Goal: Information Seeking & Learning: Learn about a topic

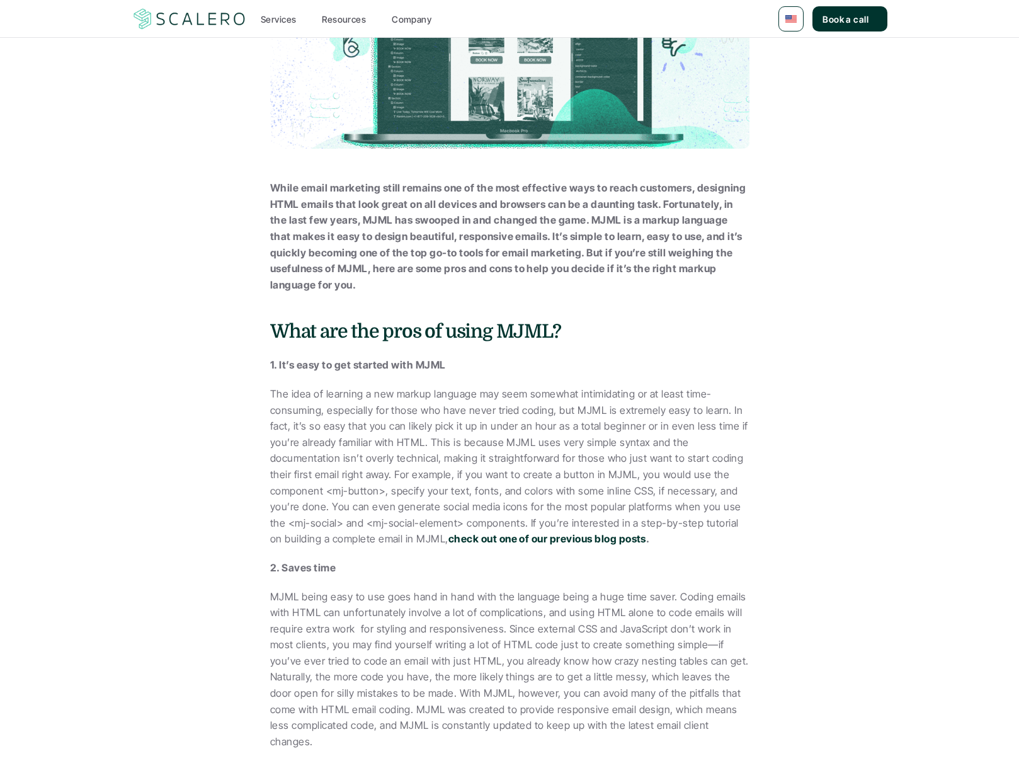
click at [405, 410] on p "The idea of learning a new markup language may seem somewhat intimidating or at…" at bounding box center [509, 466] width 479 height 161
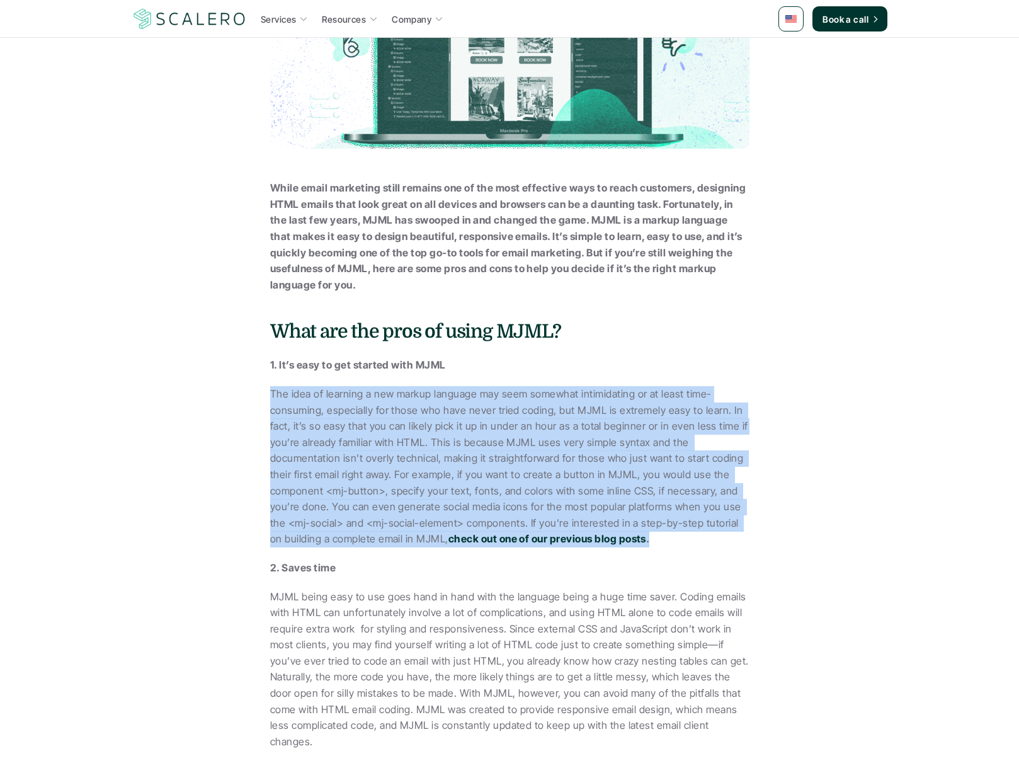
click at [374, 578] on div "While email marketing still remains one of the most effective ways to reach cus…" at bounding box center [509, 760] width 479 height 1160
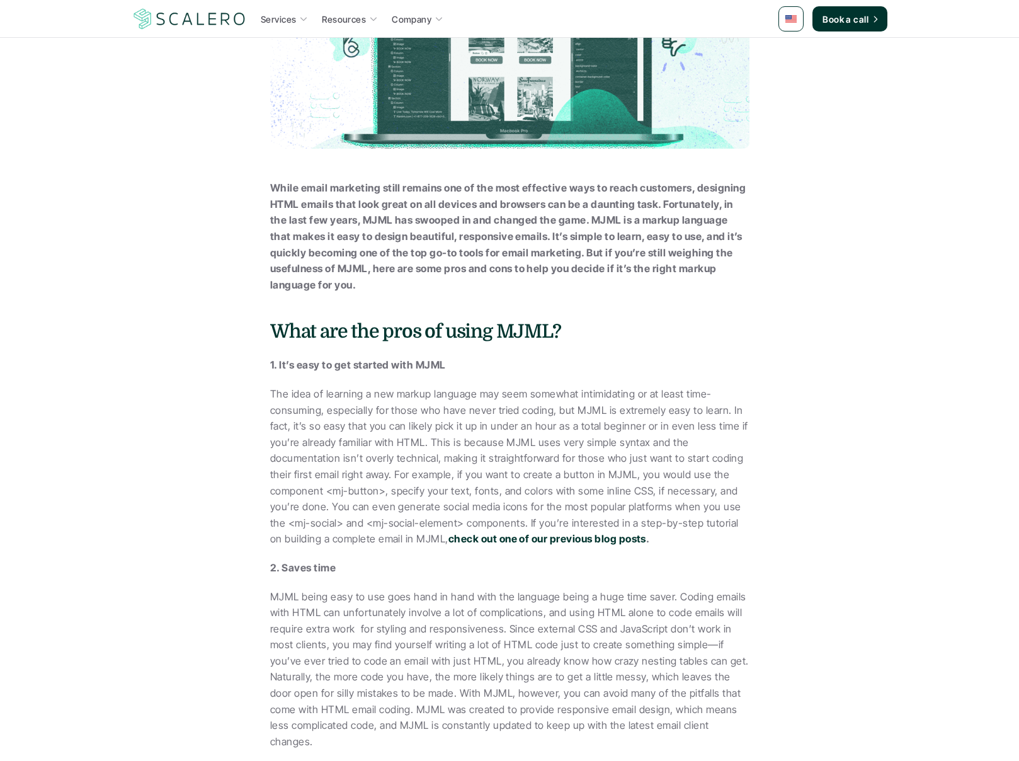
click at [374, 578] on div "While email marketing still remains one of the most effective ways to reach cus…" at bounding box center [509, 760] width 479 height 1160
click at [392, 590] on p "MJML being easy to use goes hand in hand with the language being a huge time sa…" at bounding box center [509, 669] width 479 height 161
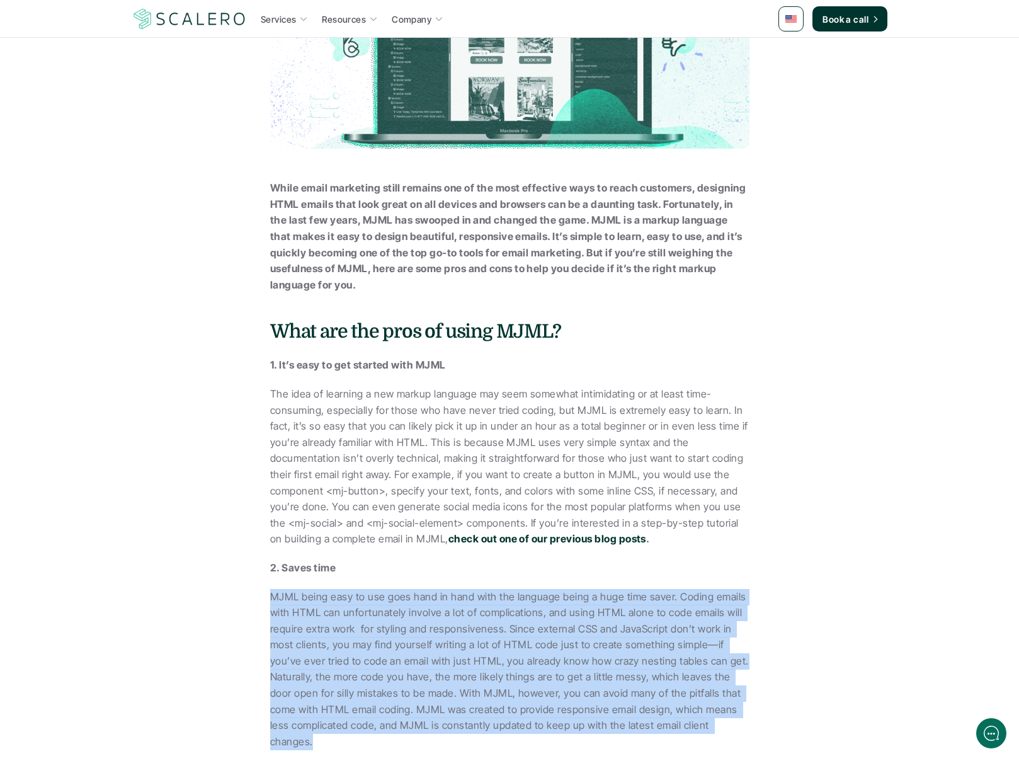
click at [450, 621] on p "MJML being easy to use goes hand in hand with the language being a huge time sa…" at bounding box center [509, 669] width 479 height 161
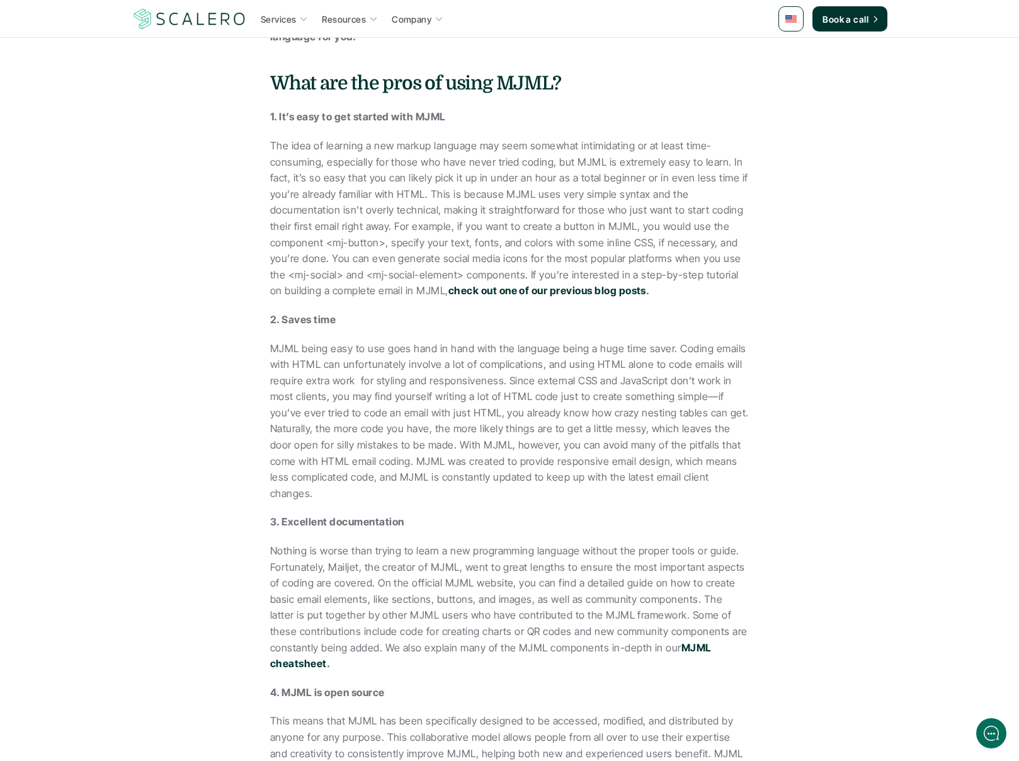
scroll to position [564, 0]
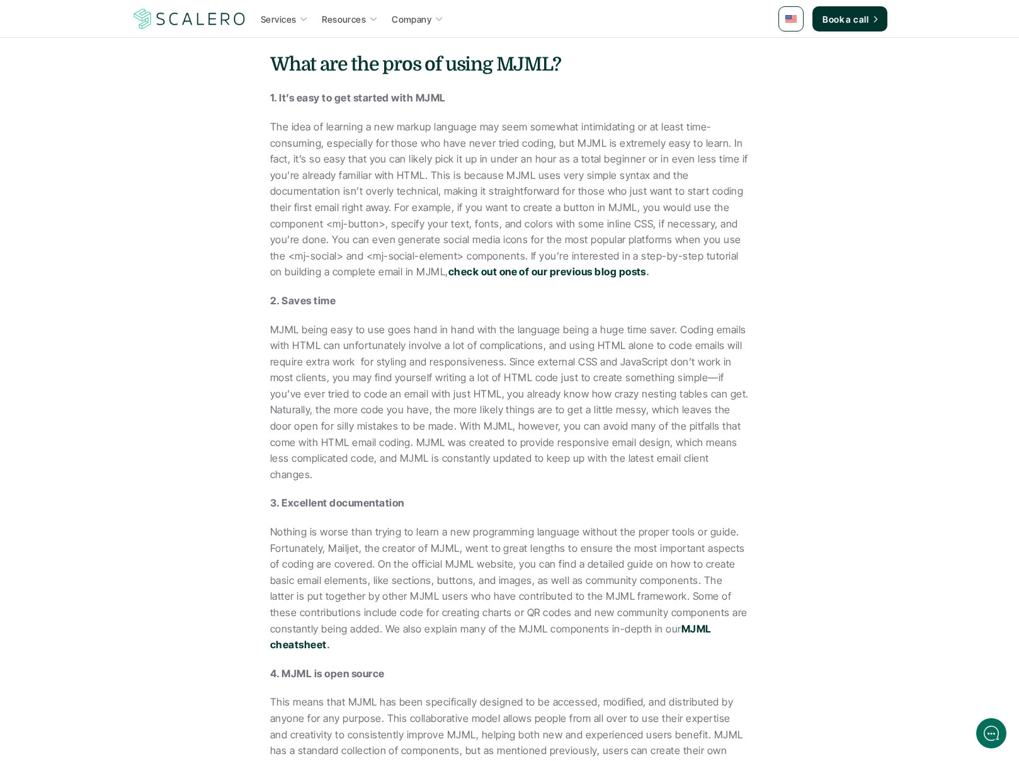
click at [324, 462] on p "MJML being easy to use goes hand in hand with the language being a huge time sa…" at bounding box center [509, 402] width 479 height 161
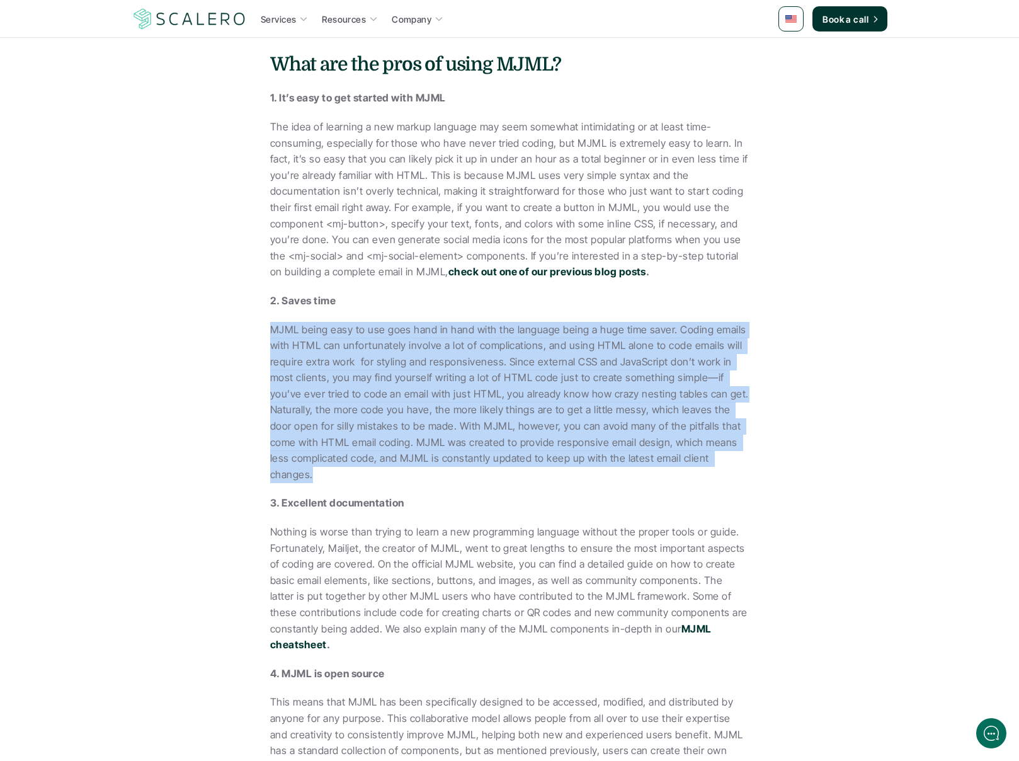
click at [426, 554] on p "Nothing is worse than trying to learn a new programming language without the pr…" at bounding box center [509, 588] width 479 height 129
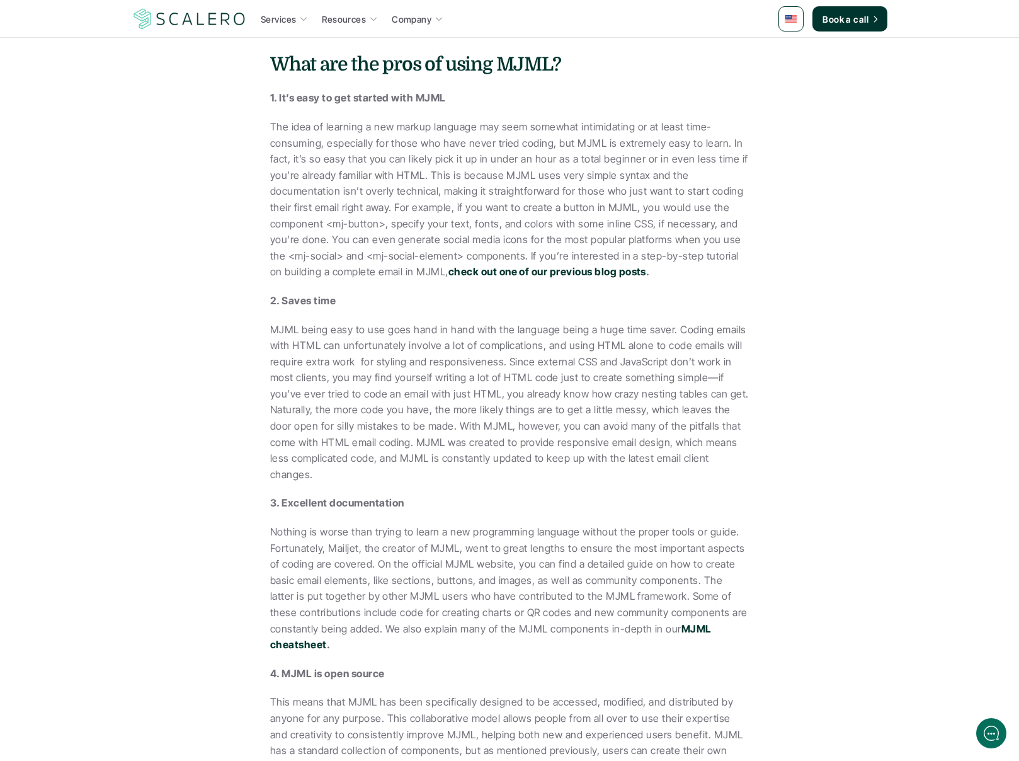
click at [426, 554] on p "Nothing is worse than trying to learn a new programming language without the pr…" at bounding box center [509, 588] width 479 height 129
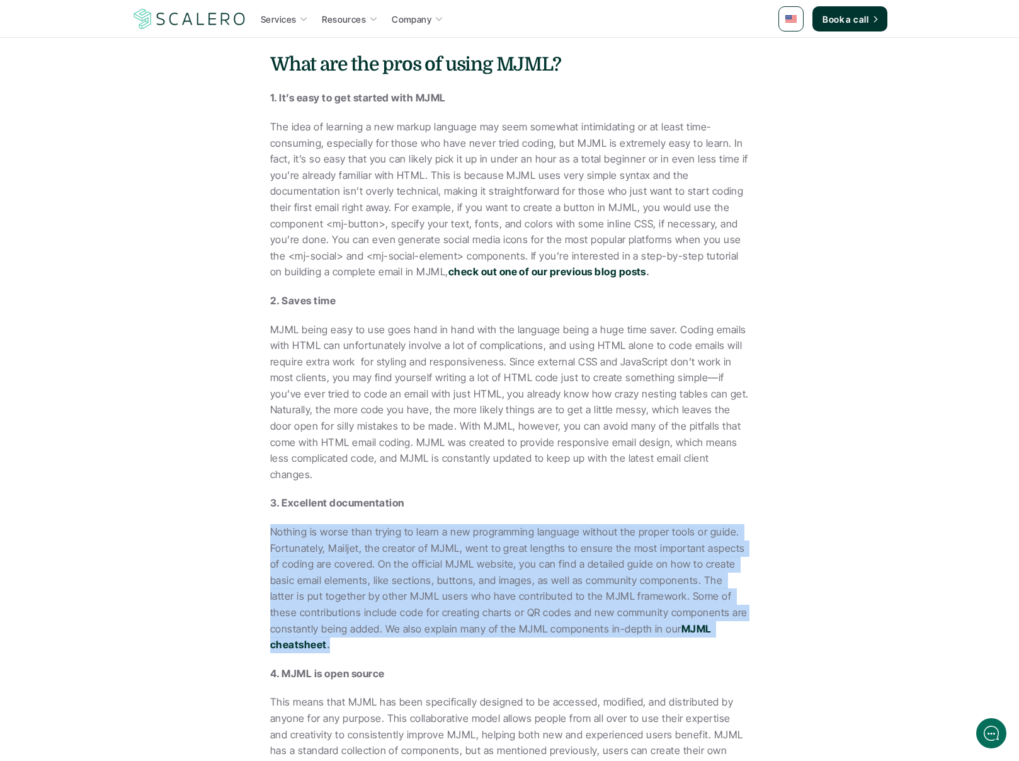
click at [553, 571] on p "Nothing is worse than trying to learn a new programming language without the pr…" at bounding box center [509, 588] width 479 height 129
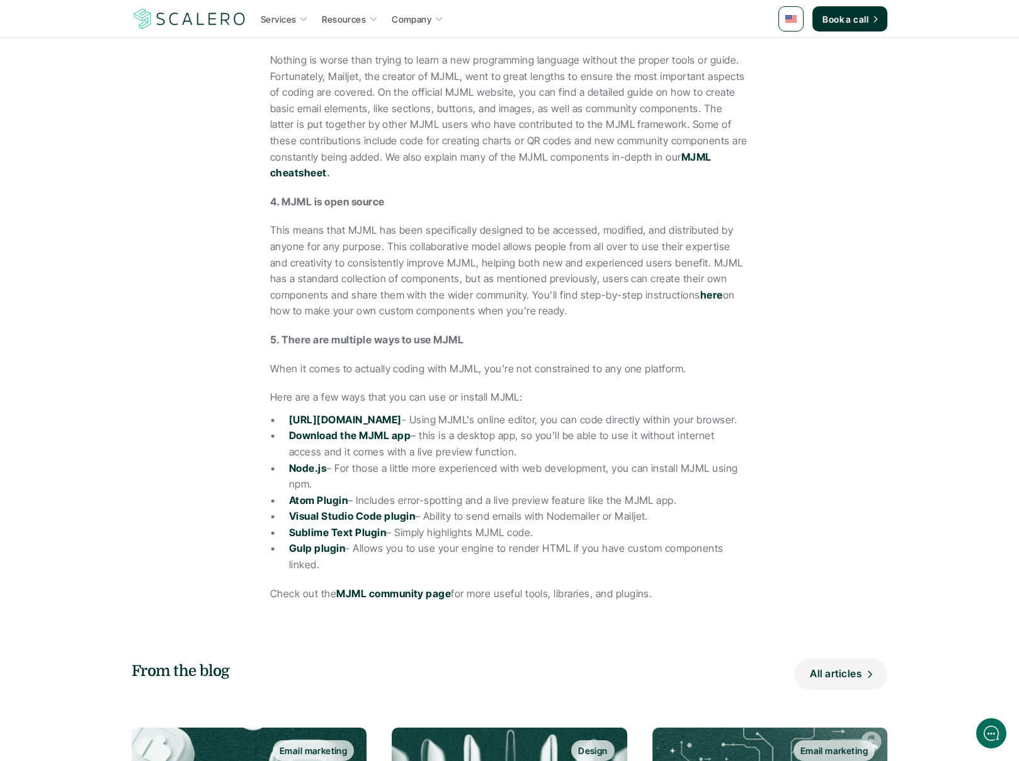
scroll to position [1067, 0]
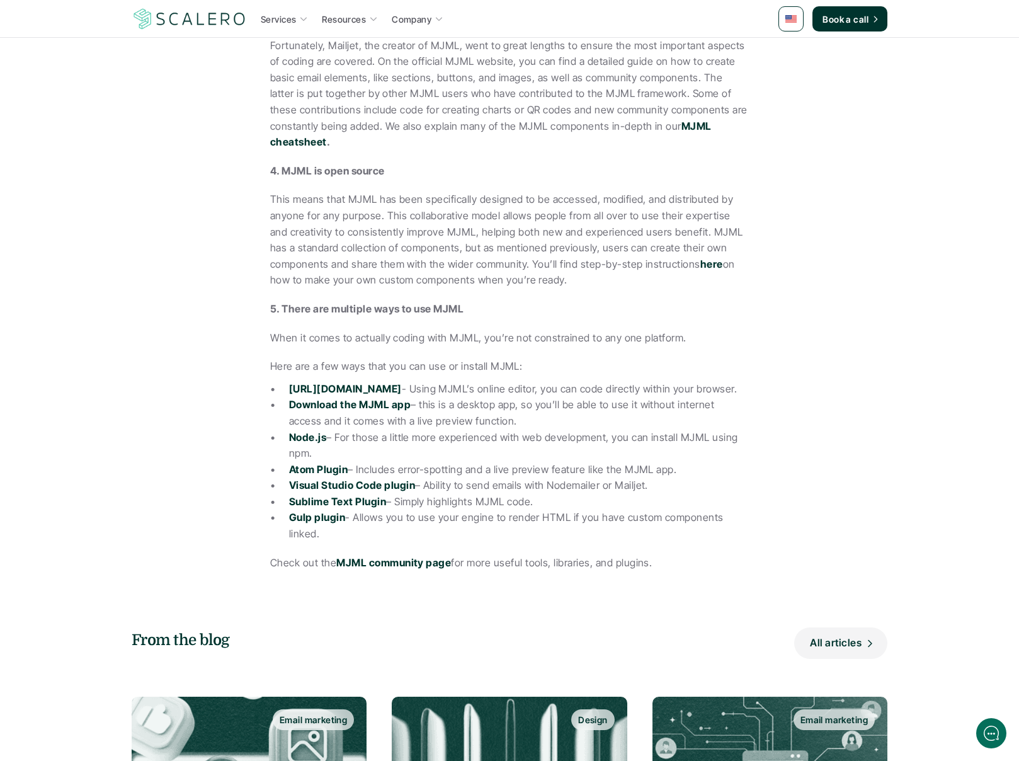
click at [367, 382] on strong "[URL][DOMAIN_NAME]" at bounding box center [345, 388] width 113 height 13
